Goal: Information Seeking & Learning: Learn about a topic

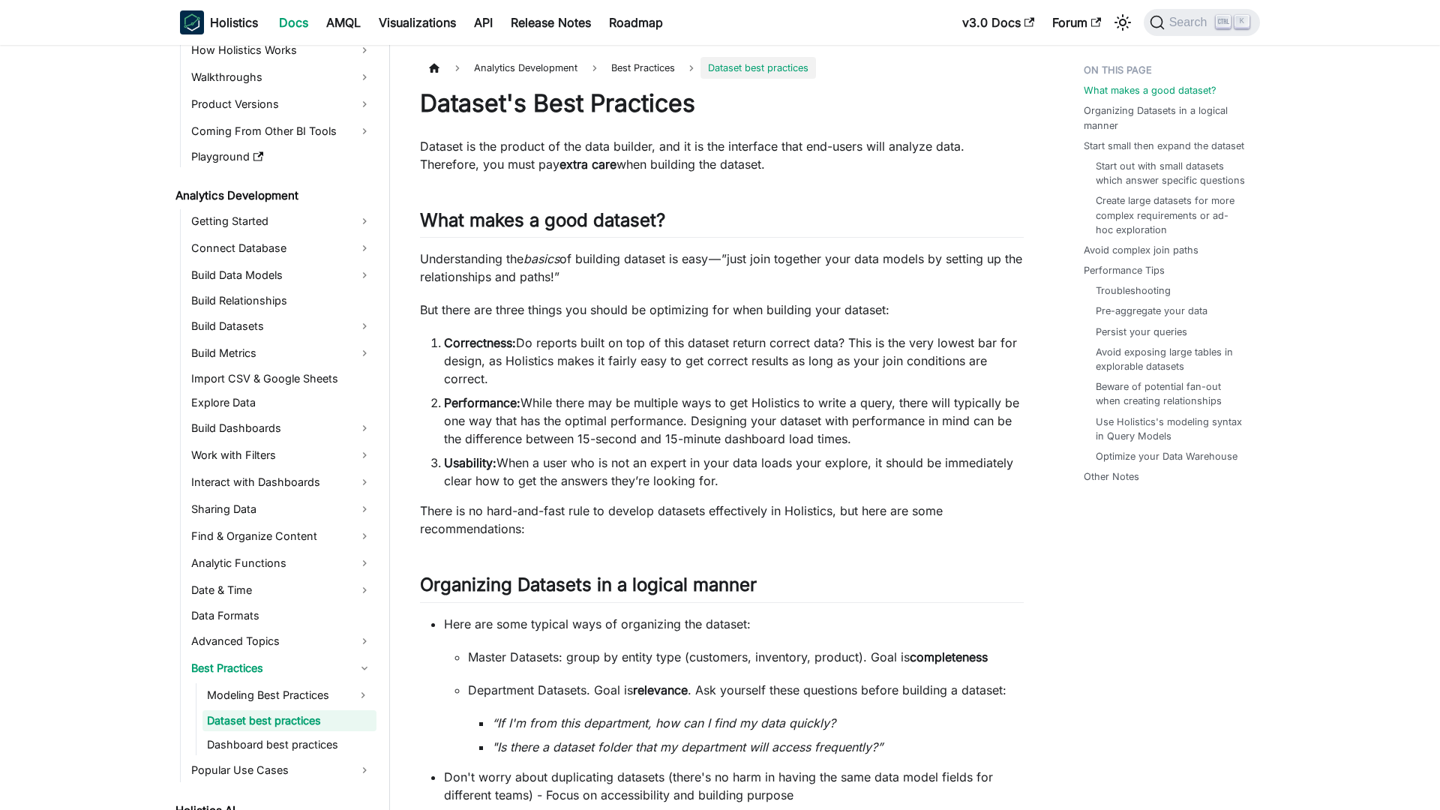
scroll to position [168, 0]
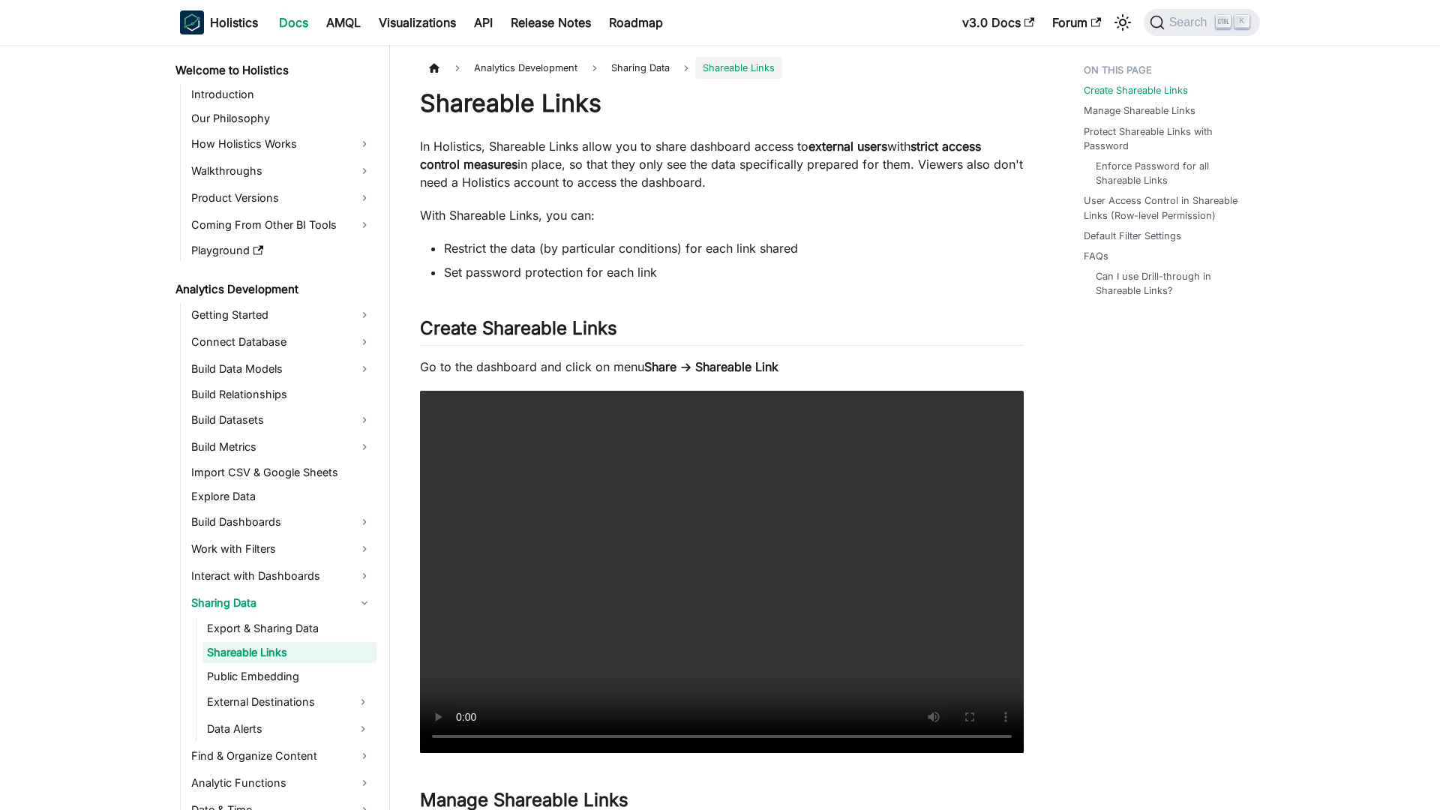
scroll to position [6, 0]
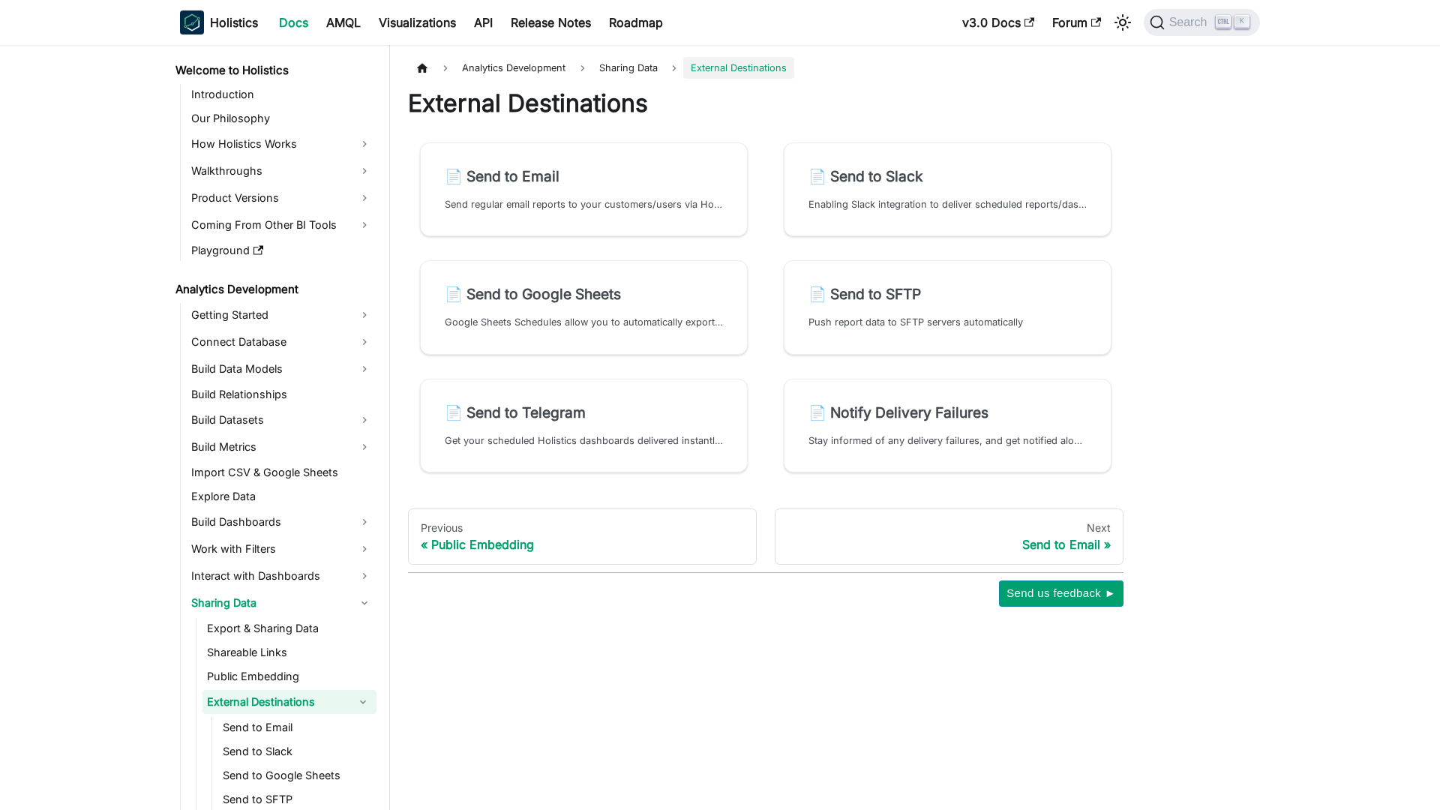
scroll to position [57, 0]
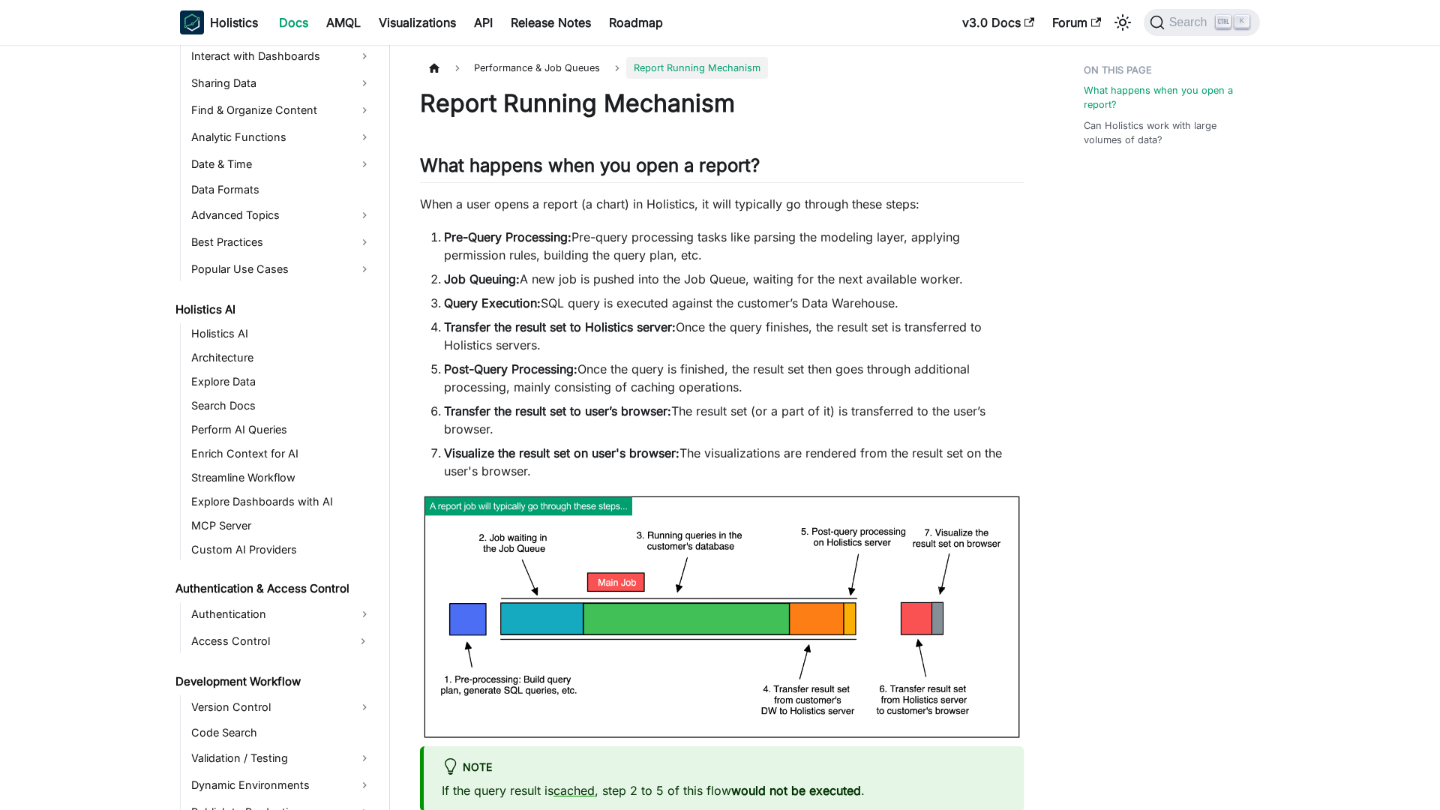
scroll to position [858, 0]
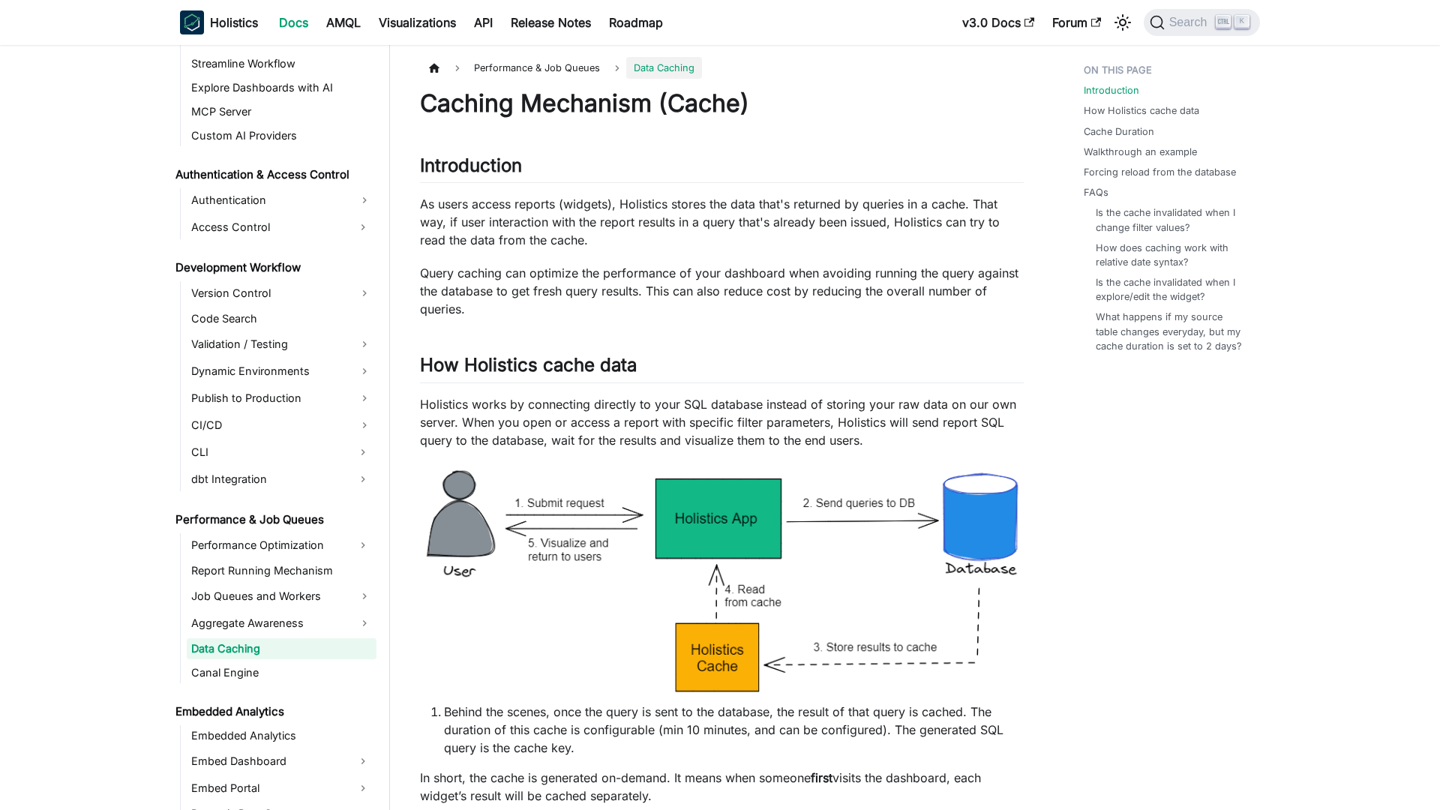
scroll to position [936, 0]
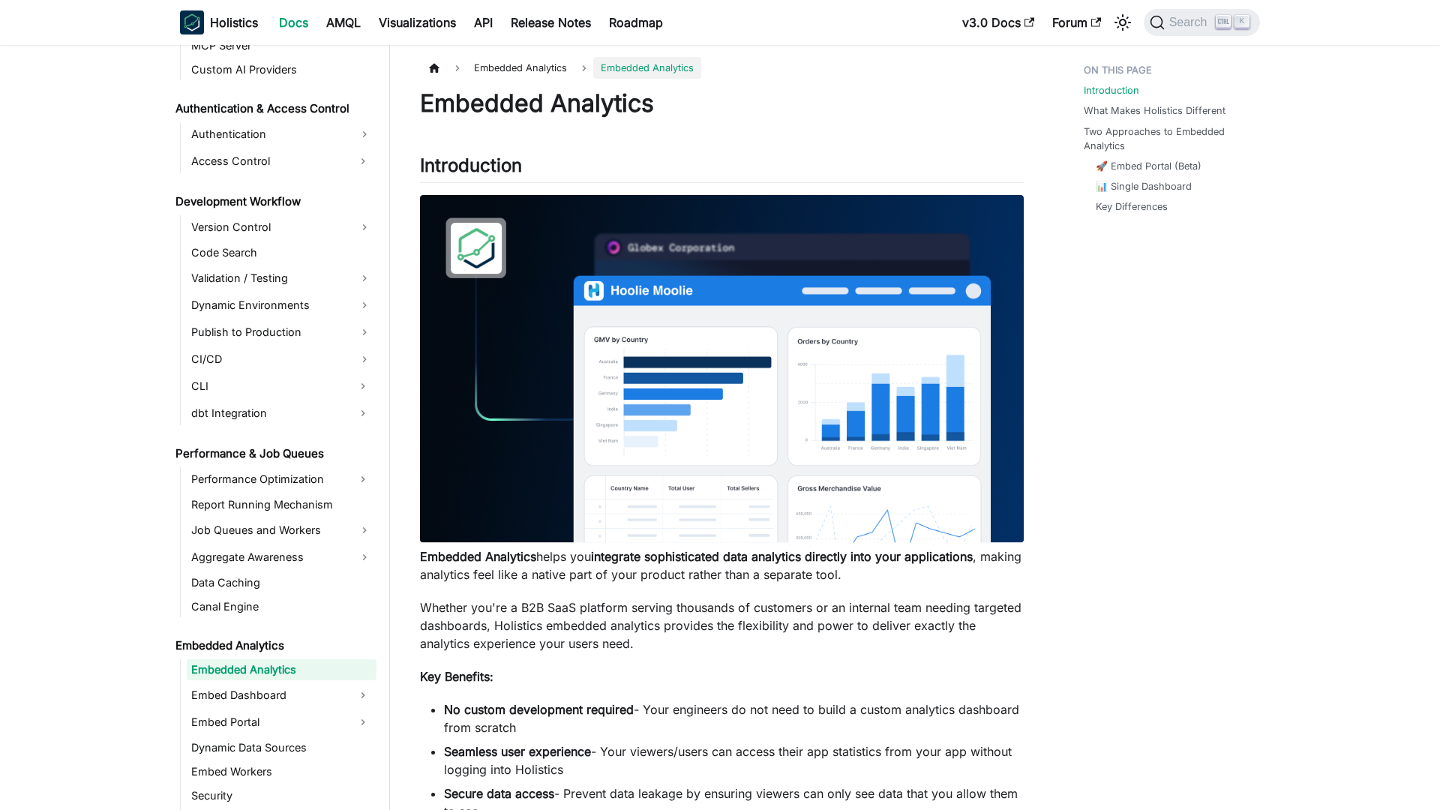
scroll to position [1023, 0]
